Goal: Check status

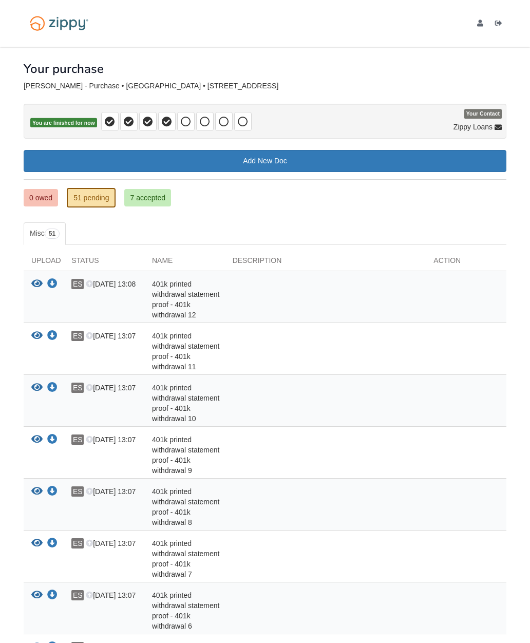
scroll to position [64, 0]
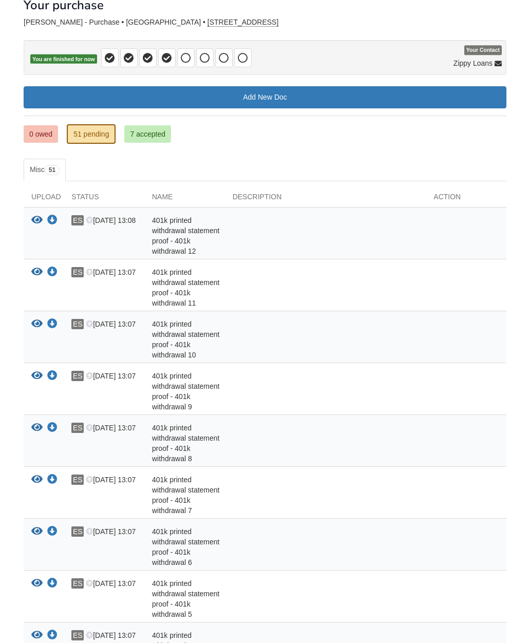
click at [152, 131] on link "7 accepted" at bounding box center [147, 133] width 47 height 17
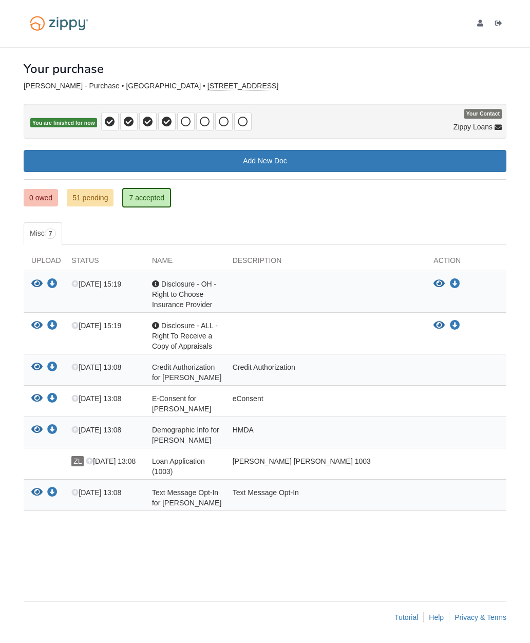
click at [89, 195] on link "51 pending" at bounding box center [90, 197] width 47 height 17
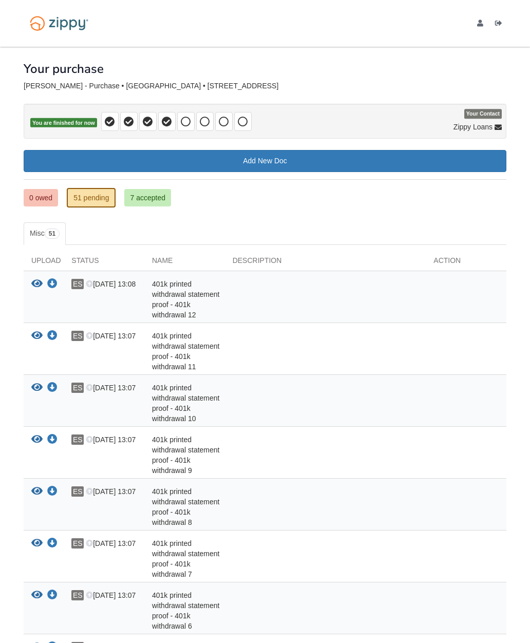
scroll to position [64, 0]
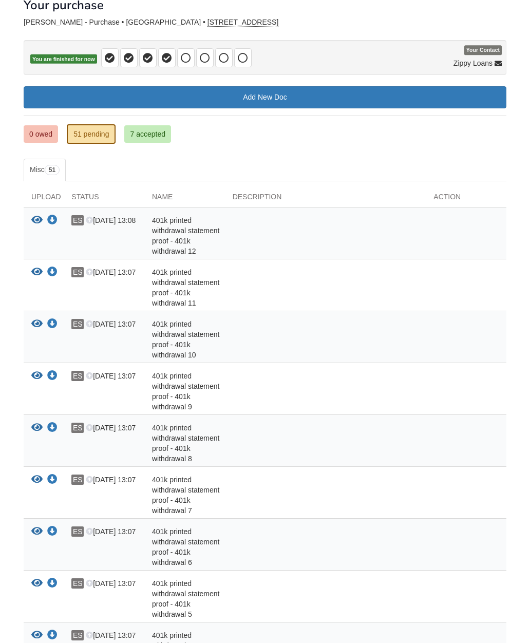
click at [97, 140] on link "51 pending" at bounding box center [91, 134] width 49 height 20
click at [161, 127] on link "7 accepted" at bounding box center [147, 133] width 47 height 17
